Goal: Transaction & Acquisition: Purchase product/service

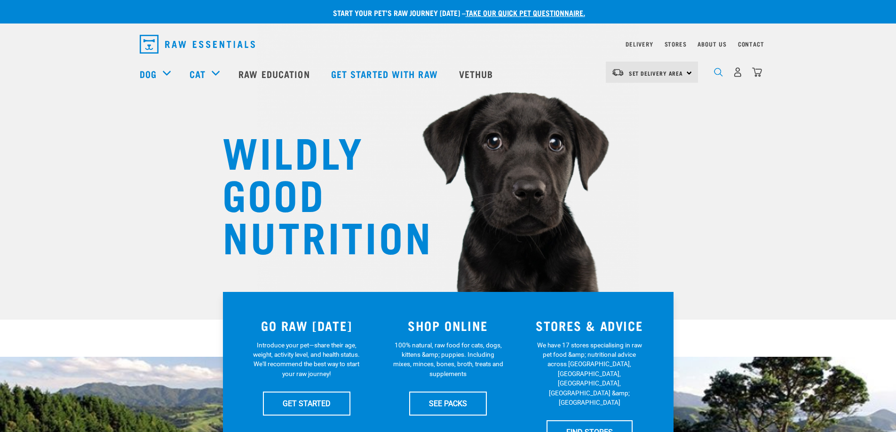
click at [720, 75] on img "dropdown navigation" at bounding box center [718, 72] width 9 height 9
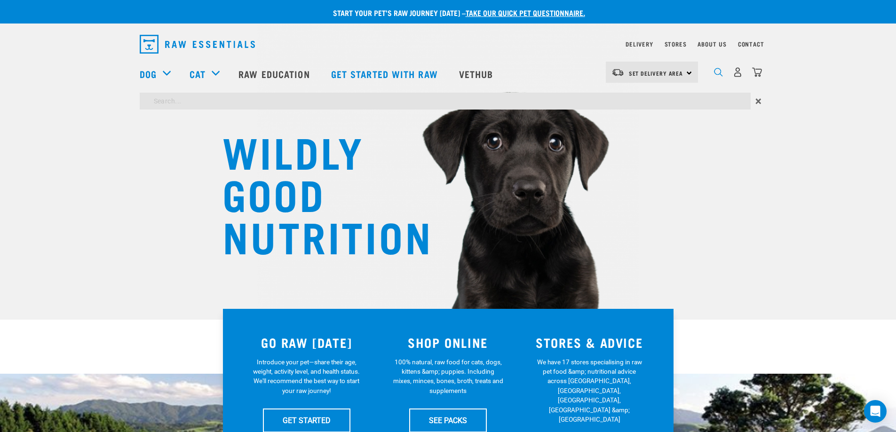
click at [719, 77] on img "dropdown navigation" at bounding box center [718, 72] width 9 height 9
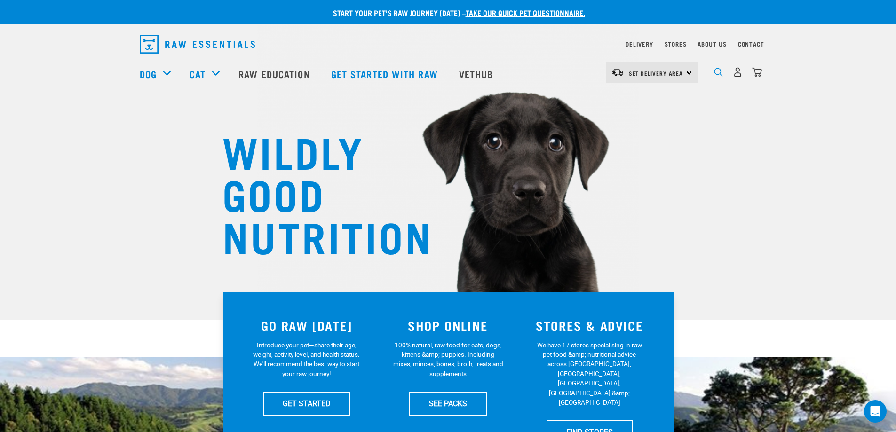
click at [714, 74] on img "dropdown navigation" at bounding box center [718, 72] width 9 height 9
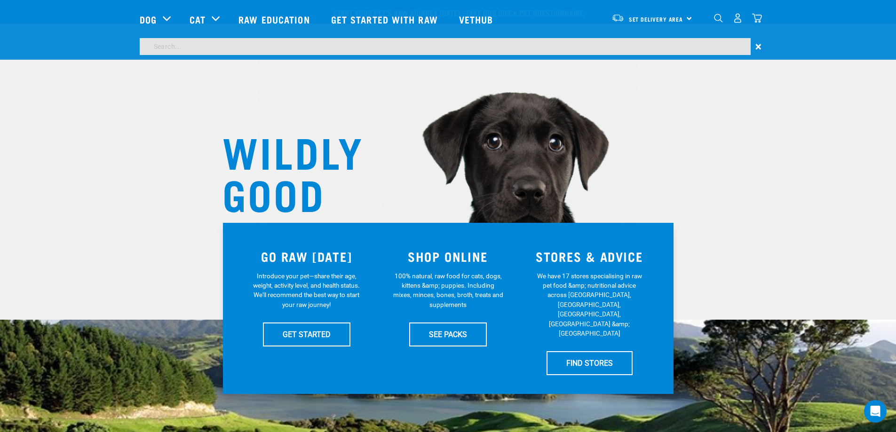
scroll to position [378, 0]
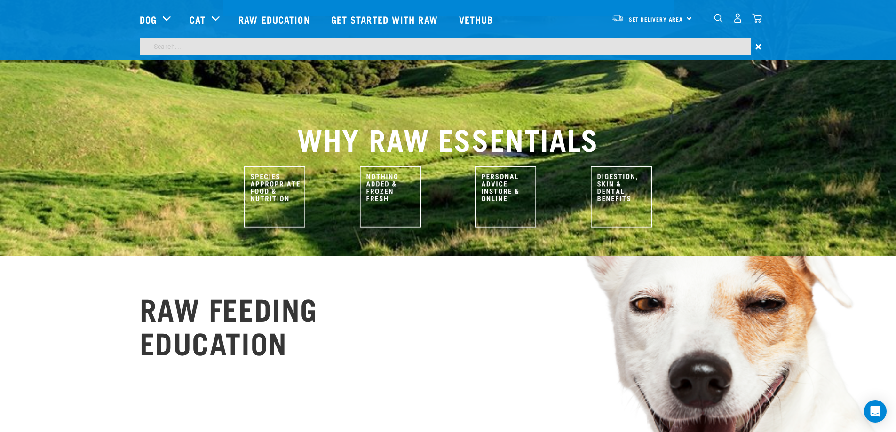
click at [281, 45] on input "search" at bounding box center [445, 46] width 611 height 17
type input "CATTLE HOOVES"
drag, startPoint x: 197, startPoint y: 49, endPoint x: 269, endPoint y: 45, distance: 72.1
click at [200, 48] on input "CATTLE HOOVES" at bounding box center [445, 46] width 611 height 17
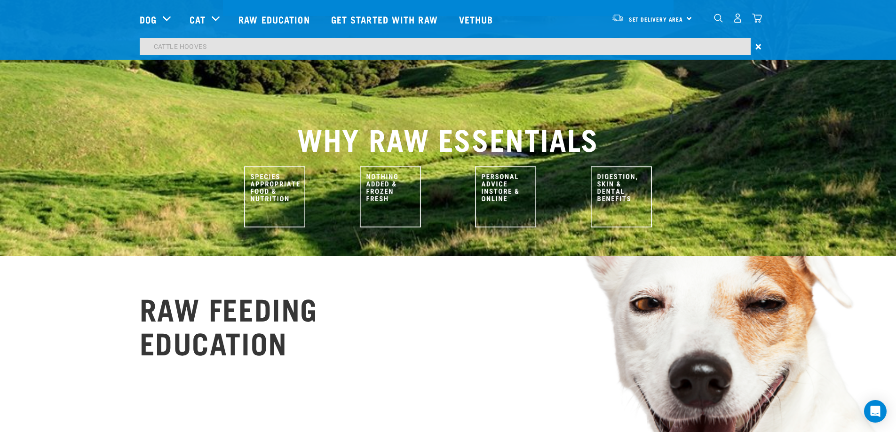
click at [270, 45] on input "CATTLE HOOVES" at bounding box center [445, 46] width 611 height 17
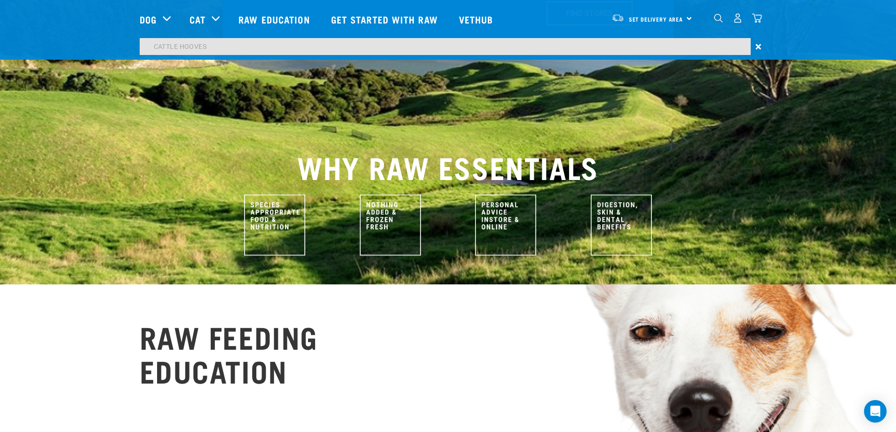
scroll to position [378, 0]
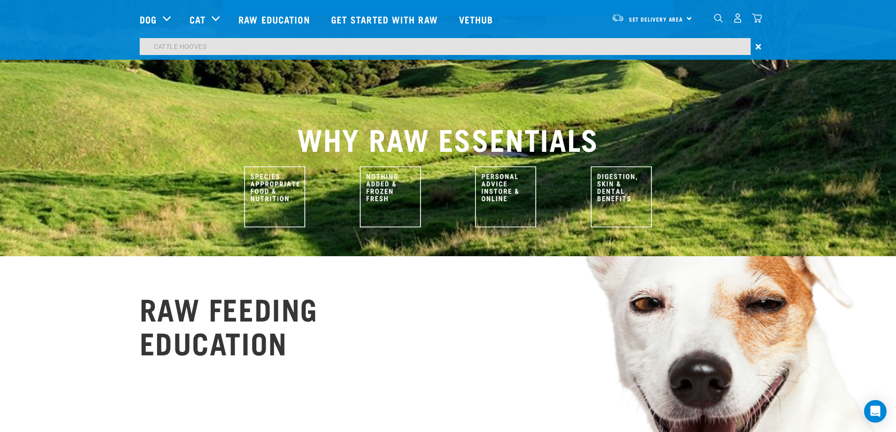
drag, startPoint x: 427, startPoint y: 299, endPoint x: 464, endPoint y: 267, distance: 48.7
click at [427, 298] on div "RAW FEEDING EDUCATION RAW FEEDING 101 Everything you need to know to get your p…" at bounding box center [448, 429] width 632 height 277
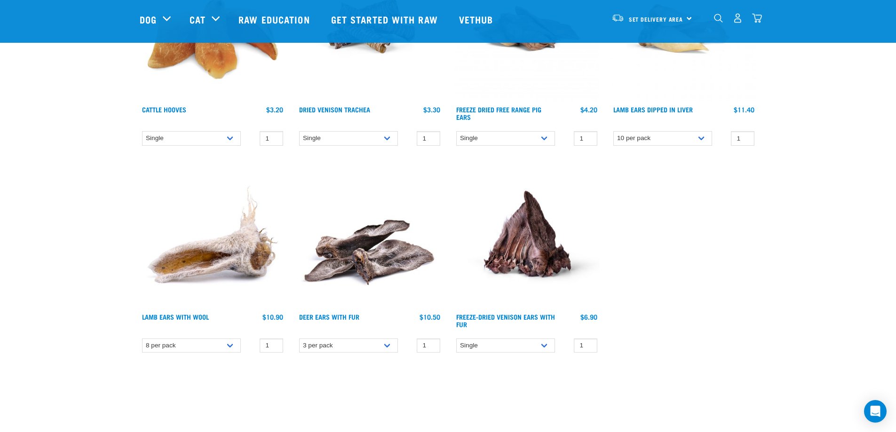
scroll to position [188, 0]
click at [231, 138] on select "Single 10 per pack Bulk (30 pack) Bulk (50 pack)" at bounding box center [191, 138] width 99 height 15
select select "134319"
click at [142, 131] on select "Single 10 per pack Bulk (30 pack) Bulk (50 pack)" at bounding box center [191, 138] width 99 height 15
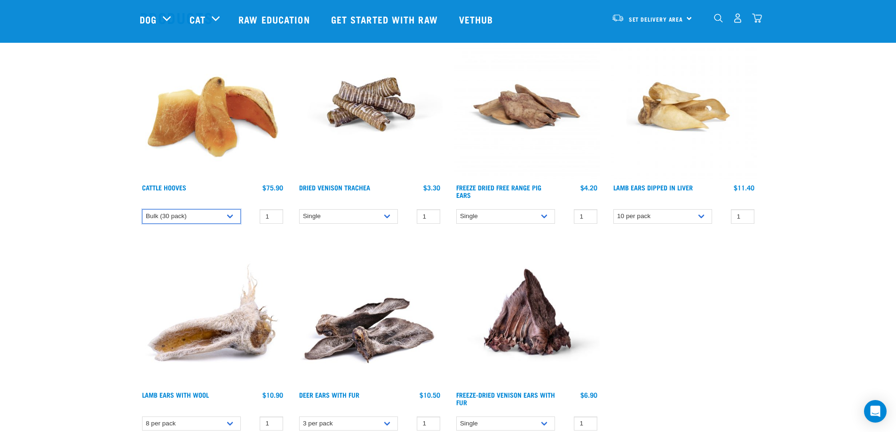
scroll to position [94, 0]
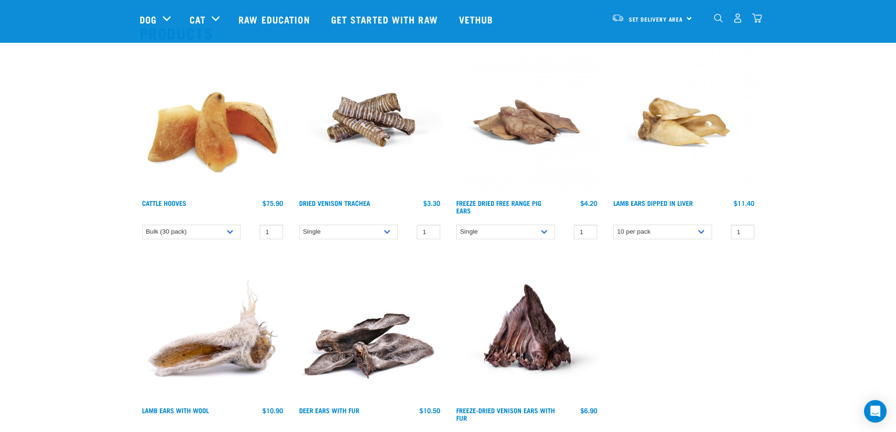
click at [42, 301] on section "Products Cattle Hooves $3.20" at bounding box center [448, 235] width 896 height 458
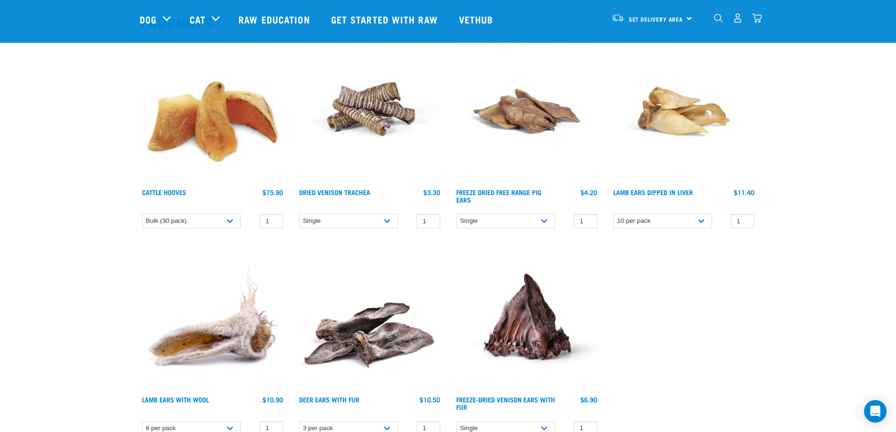
scroll to position [0, 0]
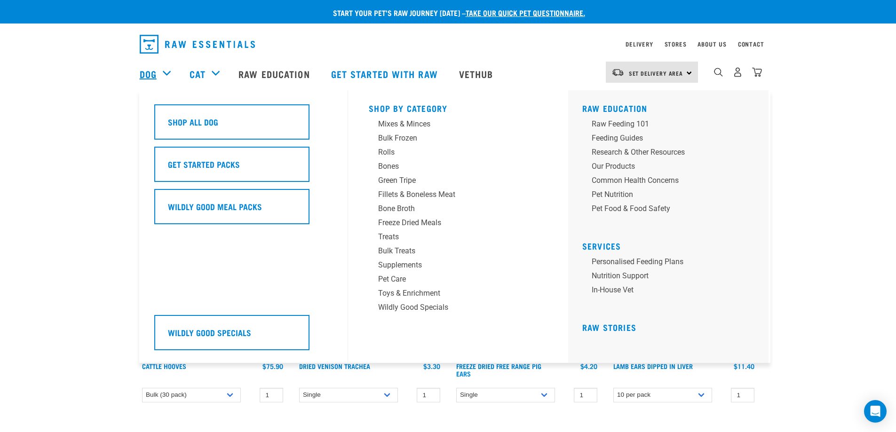
click at [151, 72] on link "Dog" at bounding box center [148, 74] width 17 height 14
